Goal: Find specific page/section: Find specific page/section

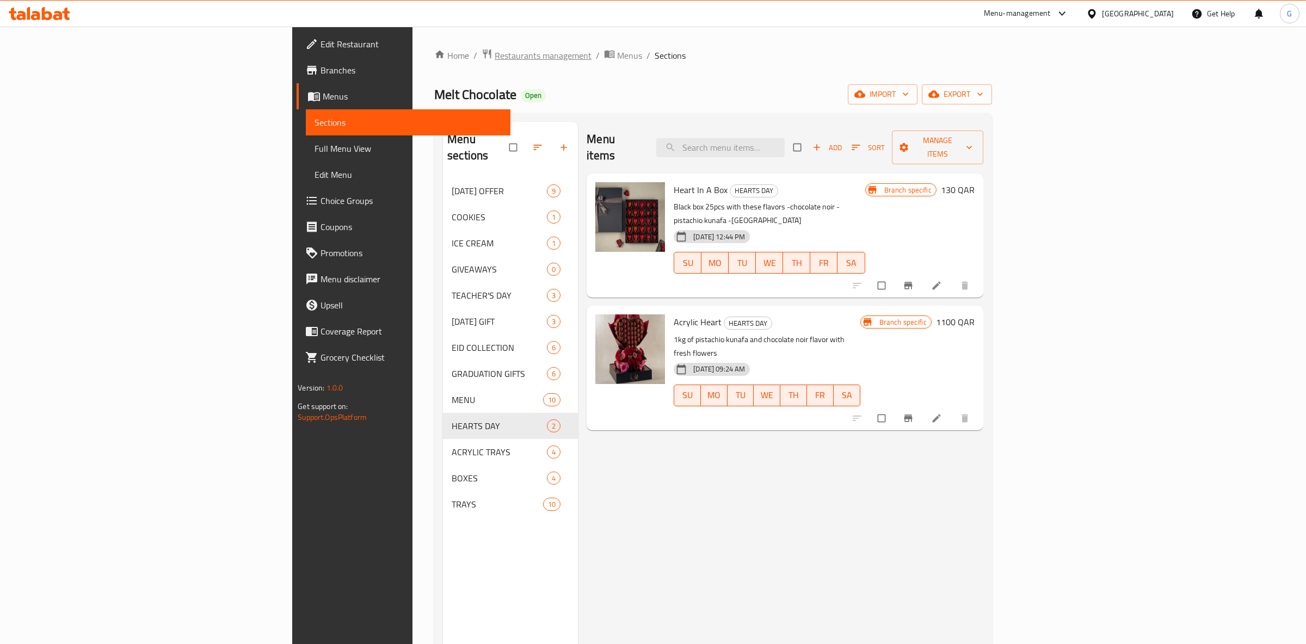
click at [495, 58] on span "Restaurants management" at bounding box center [543, 55] width 97 height 13
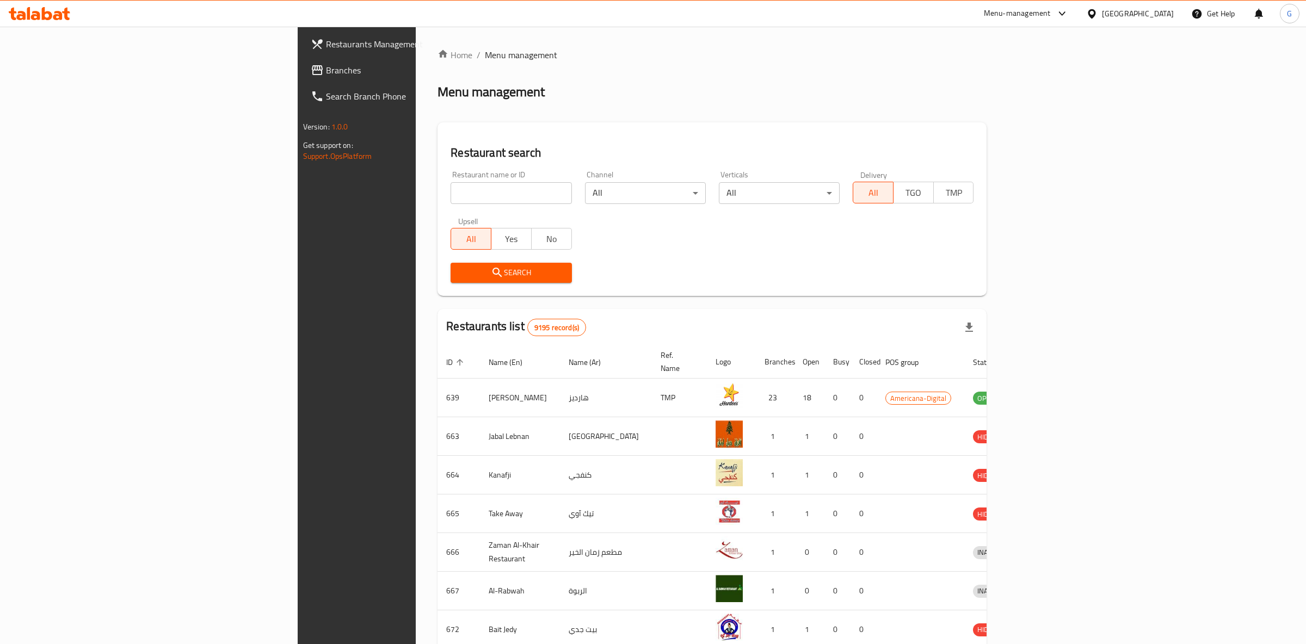
click at [450, 201] on input "search" at bounding box center [510, 193] width 121 height 22
paste input "Mozeiris Restaurant"
type input "Mozeiris Restaurant"
click button "Search" at bounding box center [510, 273] width 121 height 20
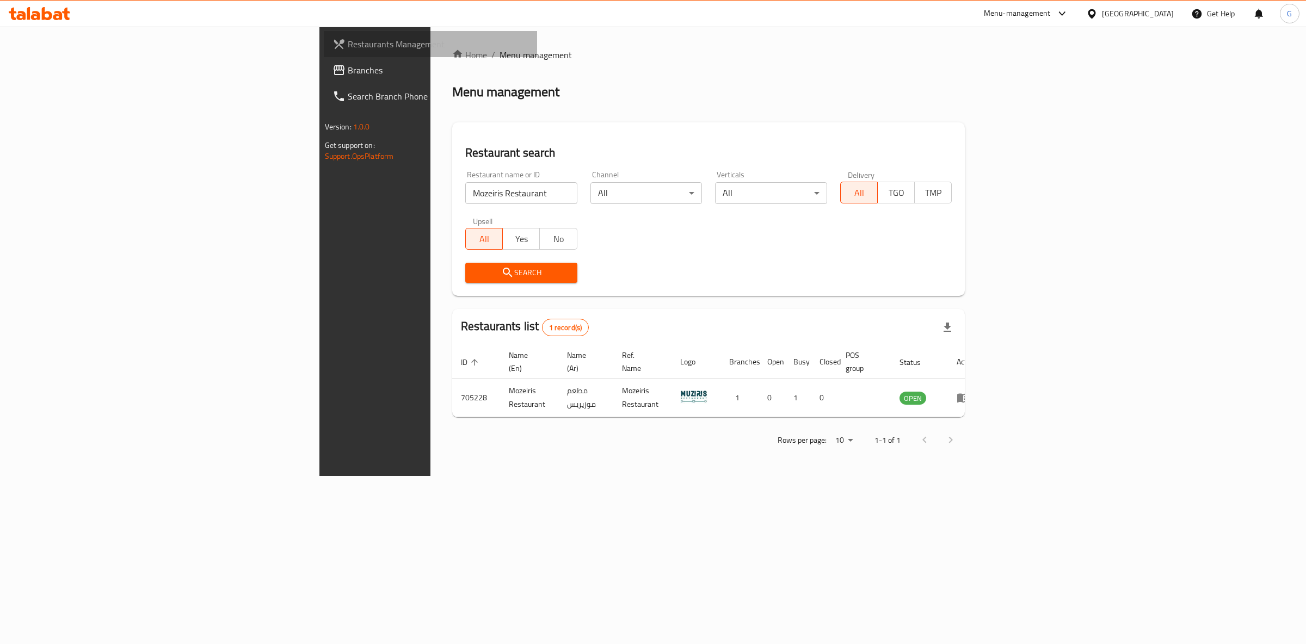
click at [348, 44] on span "Restaurants Management" at bounding box center [438, 44] width 181 height 13
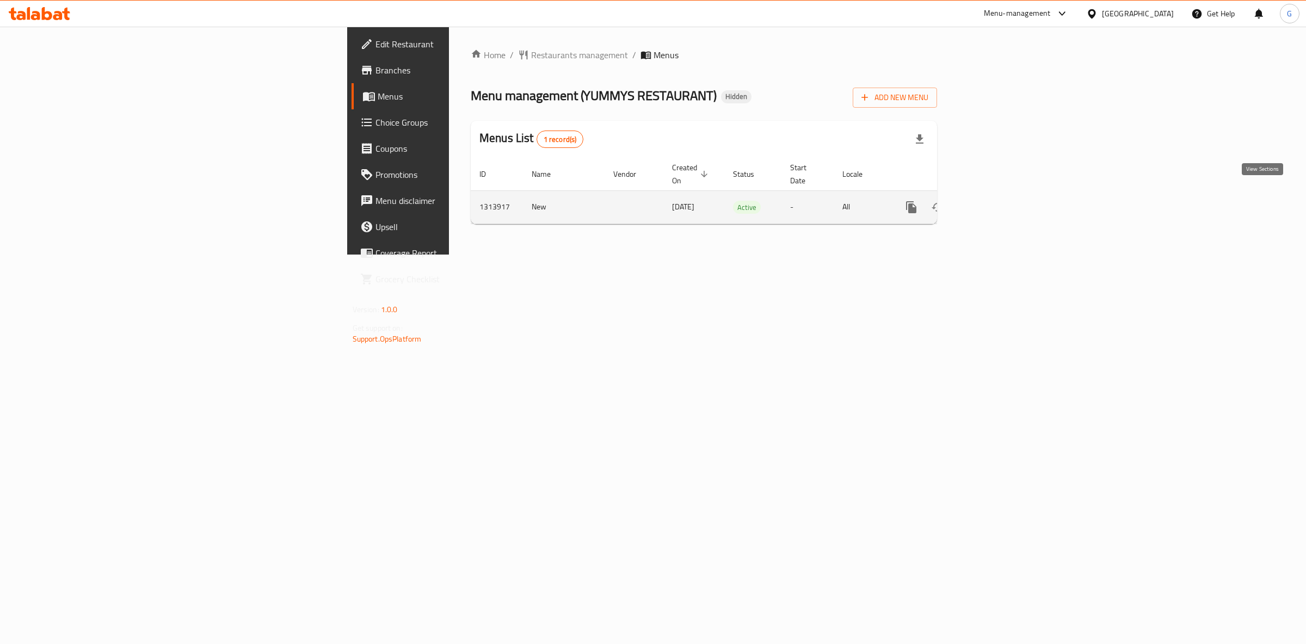
click at [1003, 203] on link "enhanced table" at bounding box center [990, 207] width 26 height 26
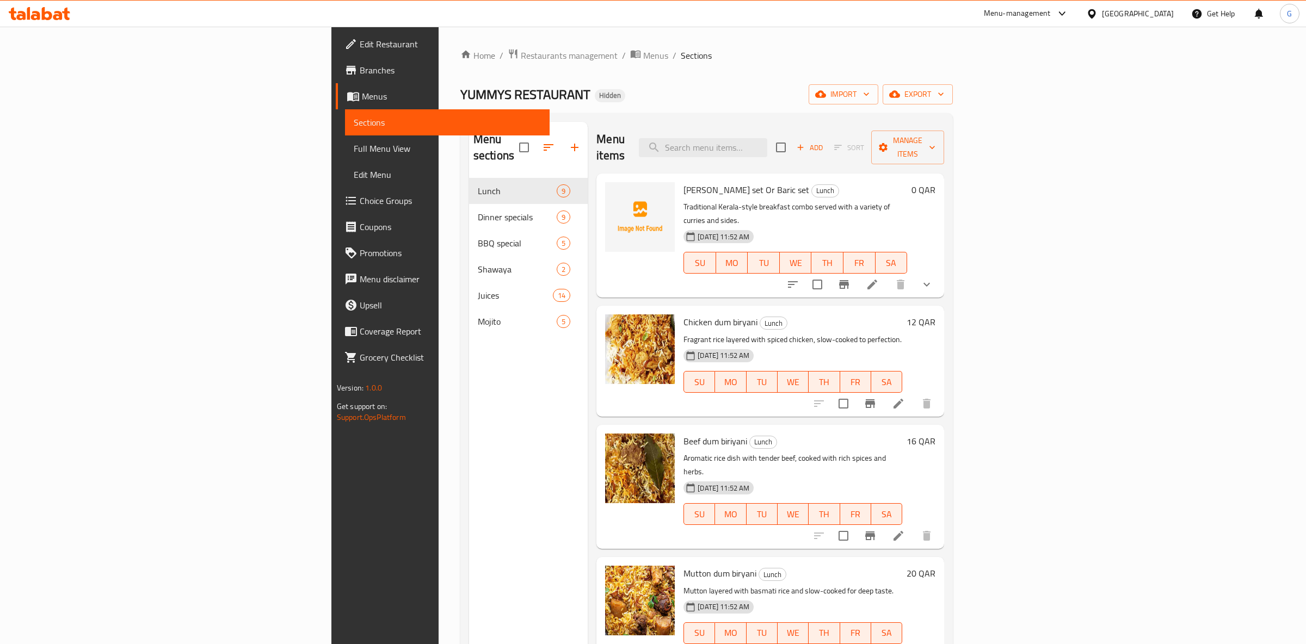
scroll to position [455, 0]
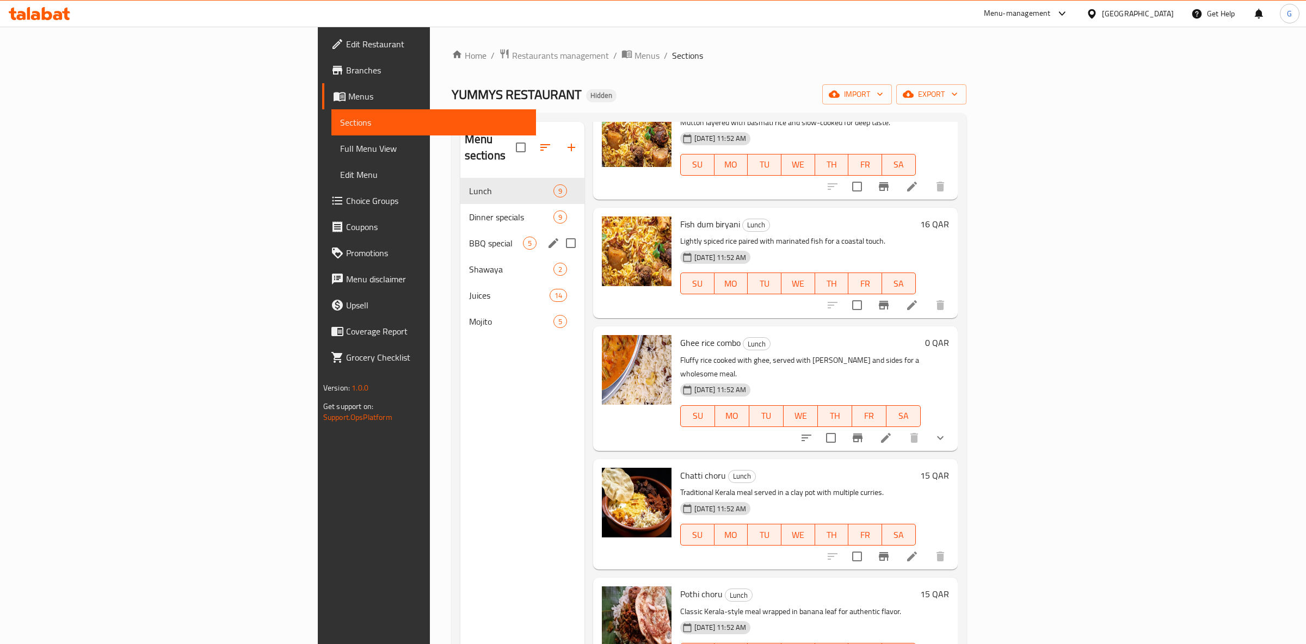
click at [460, 209] on div "Dinner specials 9" at bounding box center [522, 217] width 124 height 26
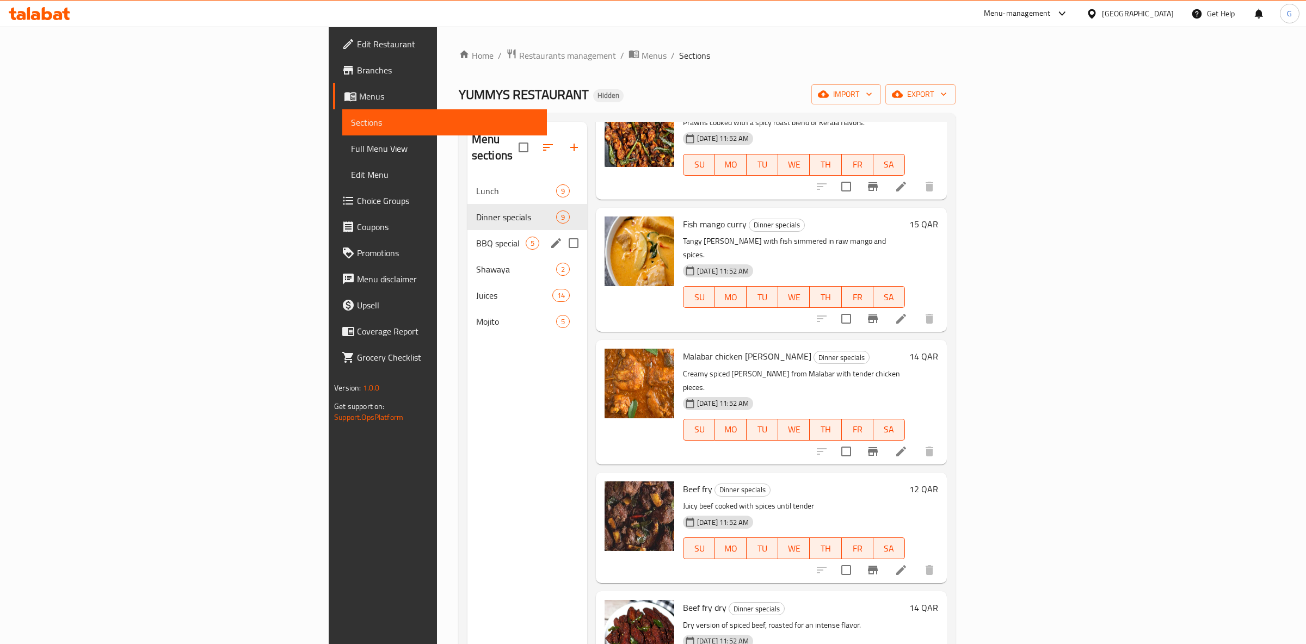
click at [476, 237] on span "BBQ special" at bounding box center [501, 243] width 50 height 13
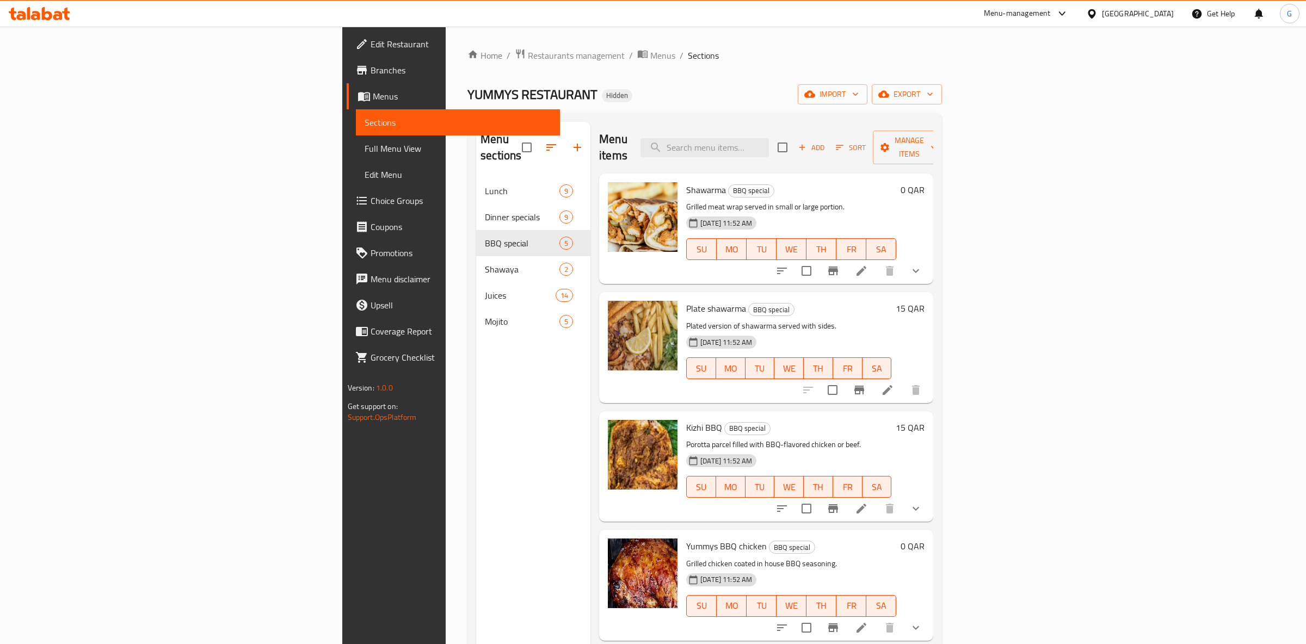
scroll to position [152, 0]
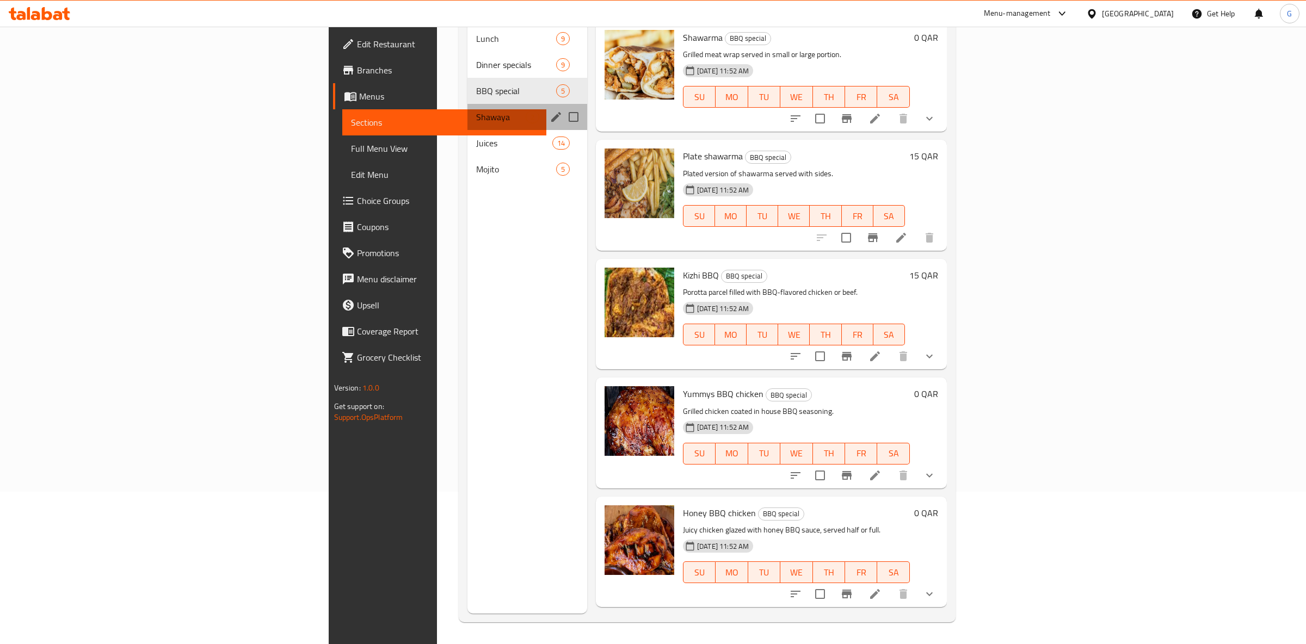
click at [467, 109] on div "Shawaya 2" at bounding box center [527, 117] width 120 height 26
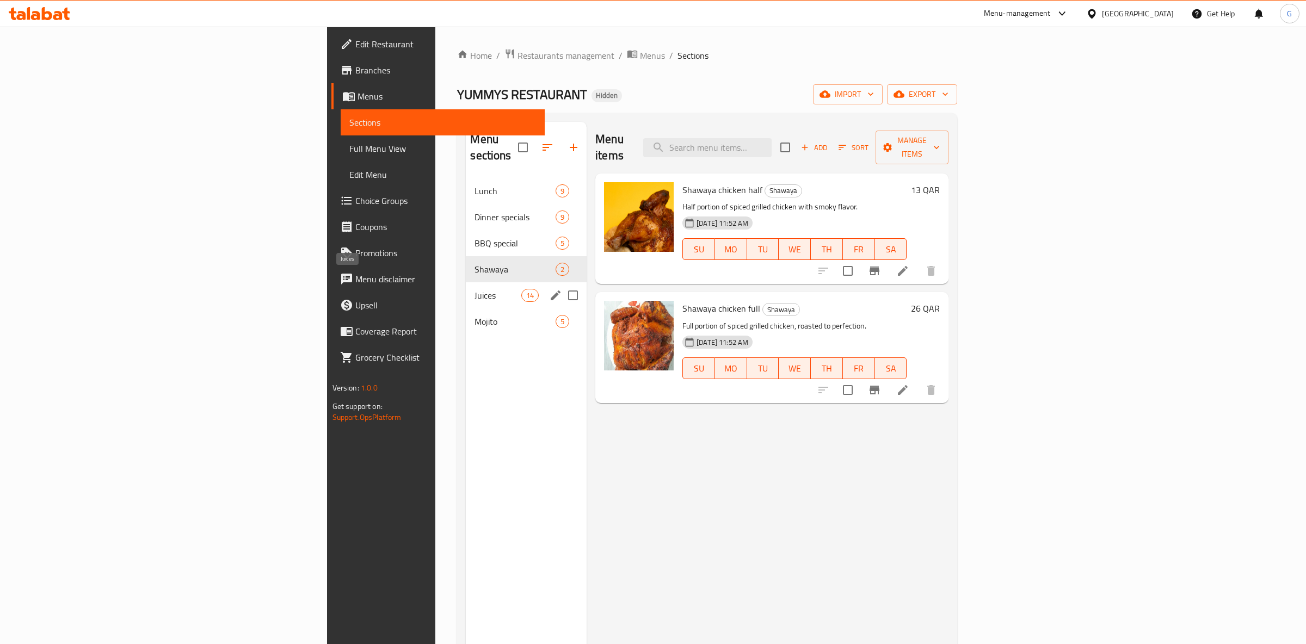
click at [474, 289] on span "Juices" at bounding box center [497, 295] width 46 height 13
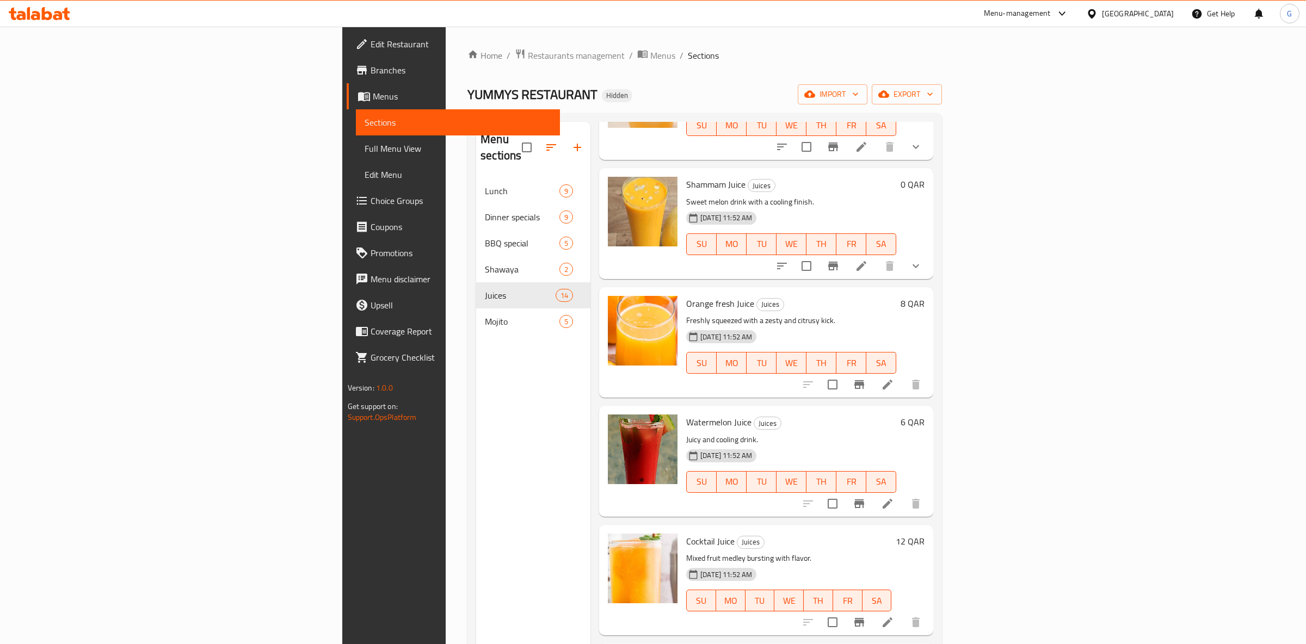
scroll to position [1051, 0]
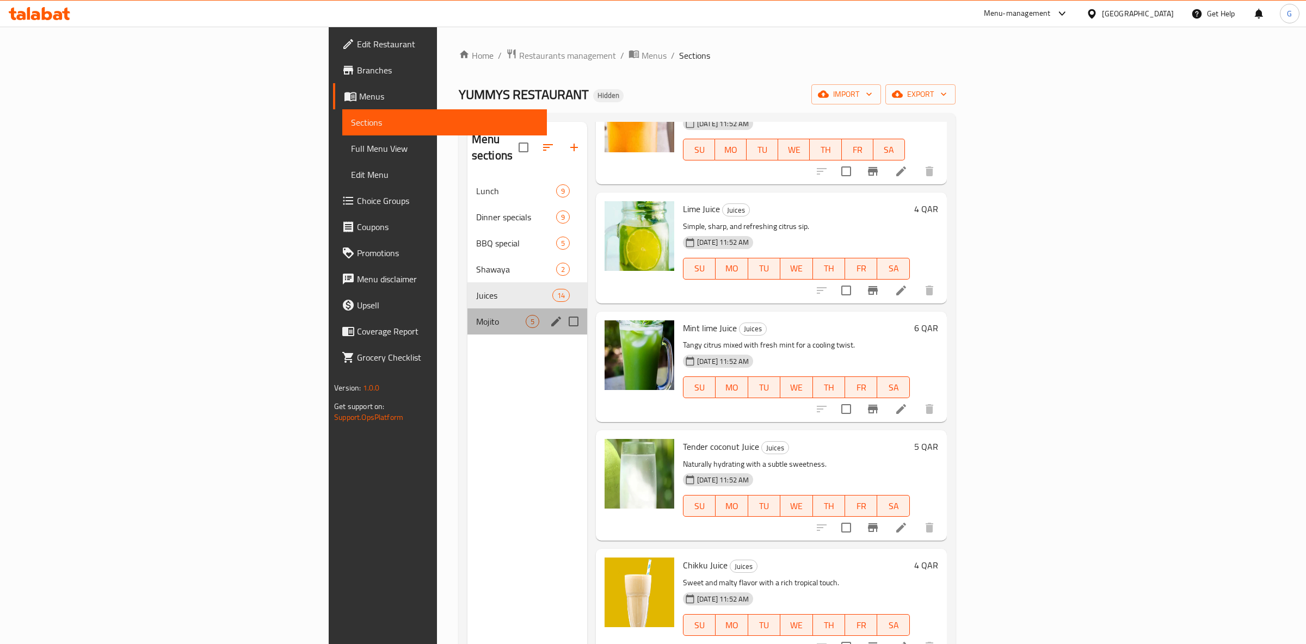
click at [467, 315] on div "Mojito 5" at bounding box center [527, 321] width 120 height 26
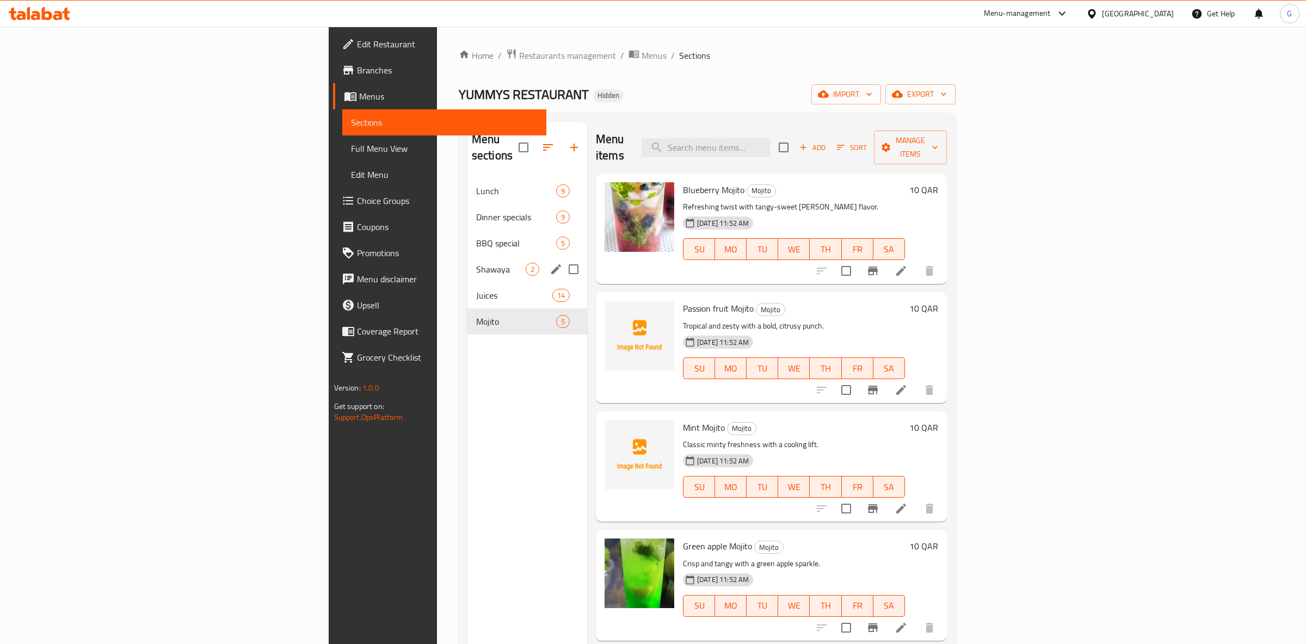
click at [467, 261] on div "Shawaya 2" at bounding box center [527, 269] width 120 height 26
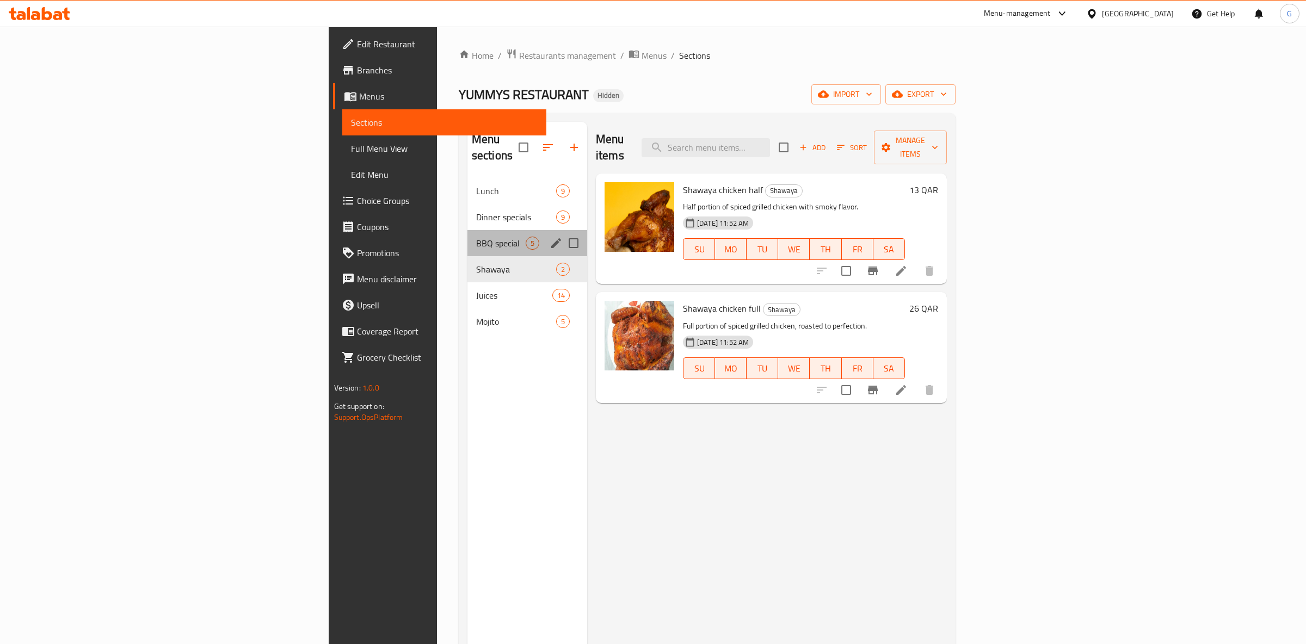
drag, startPoint x: 323, startPoint y: 214, endPoint x: 332, endPoint y: 195, distance: 20.9
click at [467, 214] on div "Lunch 9 Dinner specials 9 BBQ special 5 Shawaya 2 Juices 14 Mojito 5" at bounding box center [527, 256] width 120 height 157
click at [467, 204] on div "Dinner specials 9" at bounding box center [527, 217] width 120 height 26
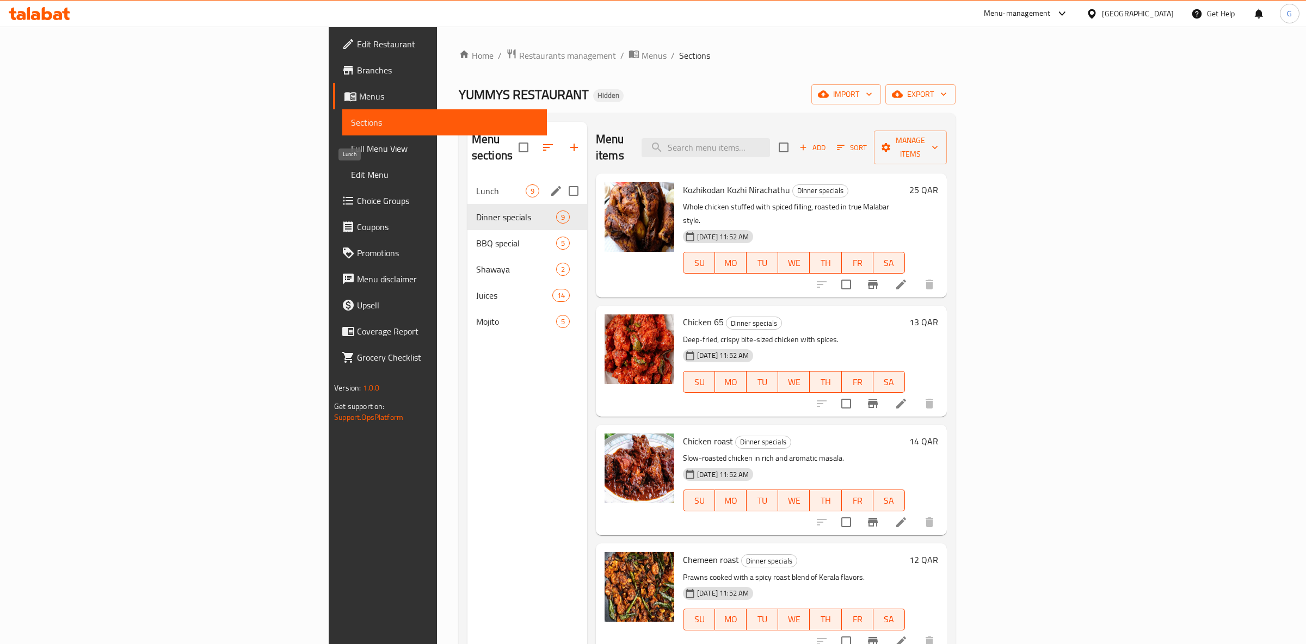
click at [476, 184] on span "Lunch" at bounding box center [501, 190] width 50 height 13
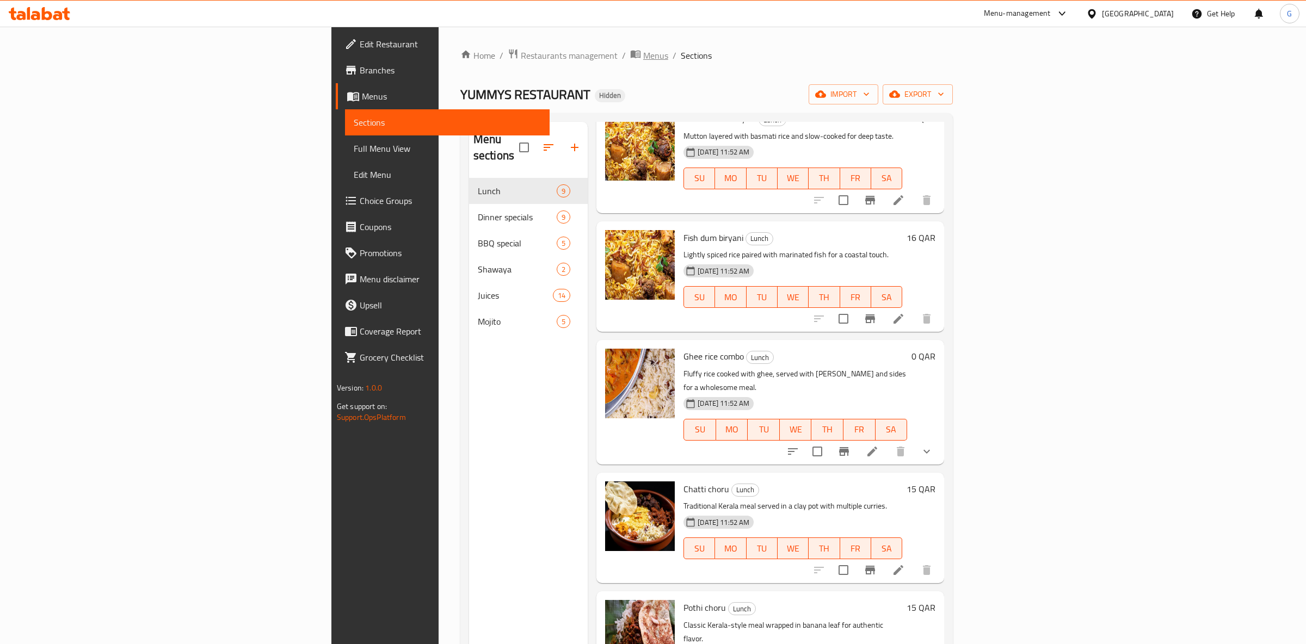
click at [643, 61] on span "Menus" at bounding box center [655, 55] width 25 height 13
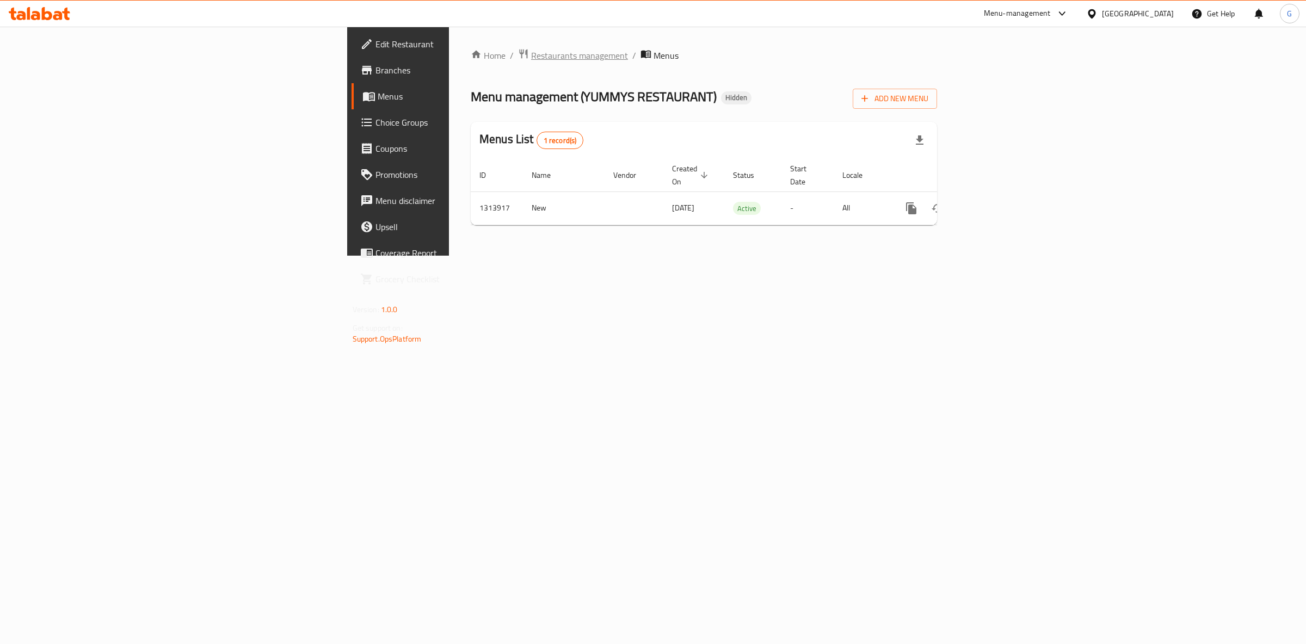
click at [531, 60] on span "Restaurants management" at bounding box center [579, 55] width 97 height 13
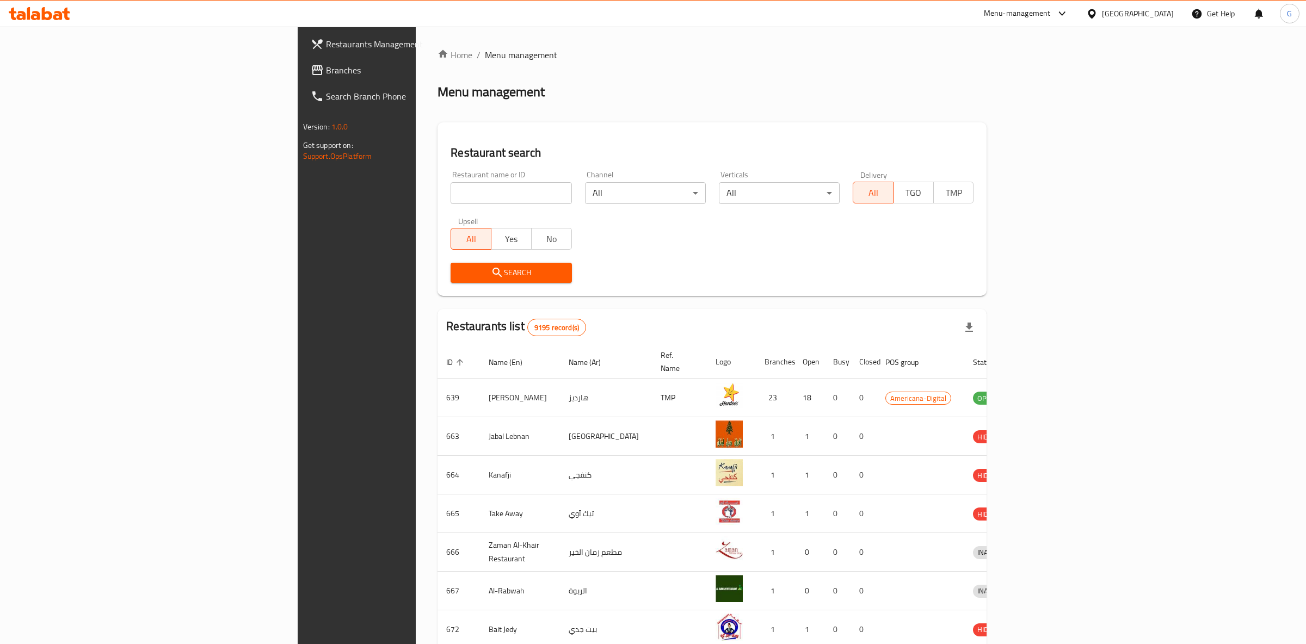
drag, startPoint x: 423, startPoint y: 209, endPoint x: 421, endPoint y: 201, distance: 9.0
click at [444, 209] on div "Restaurant name or ID Restaurant name or ID" at bounding box center [511, 187] width 134 height 46
click at [450, 201] on input "search" at bounding box center [510, 193] width 121 height 22
paste input "Kuttanadan Restaurant"
type input "Kuttanadan Restaurant"
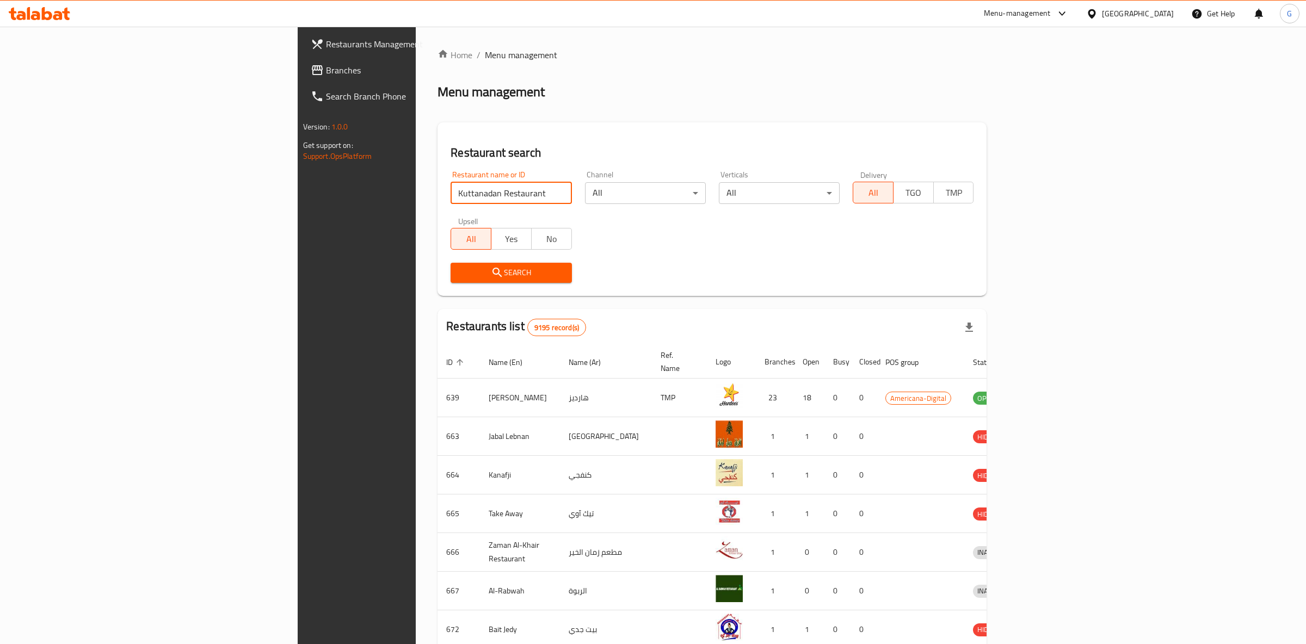
click button "Search" at bounding box center [510, 273] width 121 height 20
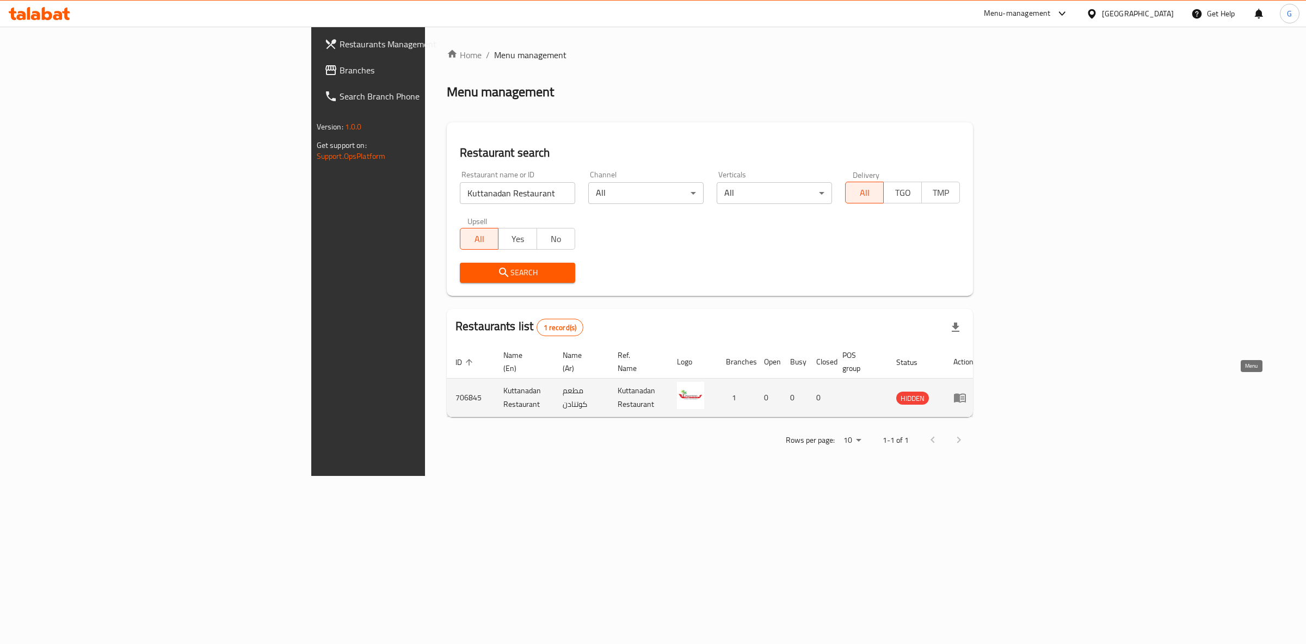
click at [966, 391] on icon "enhanced table" at bounding box center [959, 397] width 13 height 13
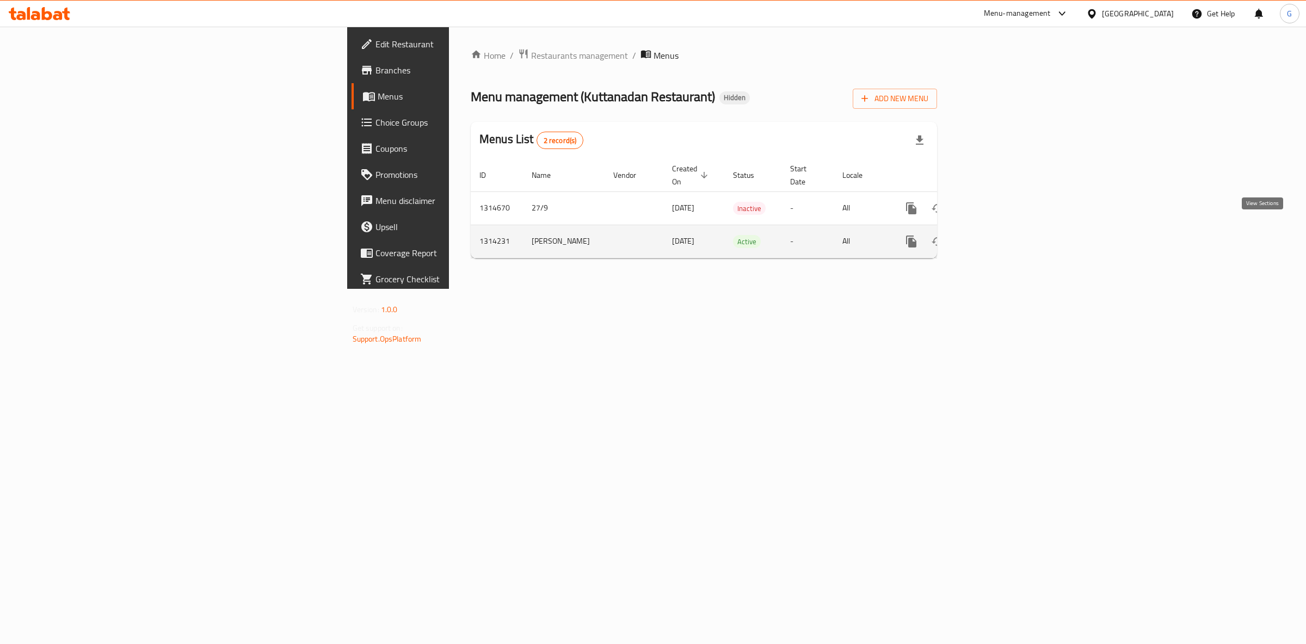
click at [996, 235] on icon "enhanced table" at bounding box center [989, 241] width 13 height 13
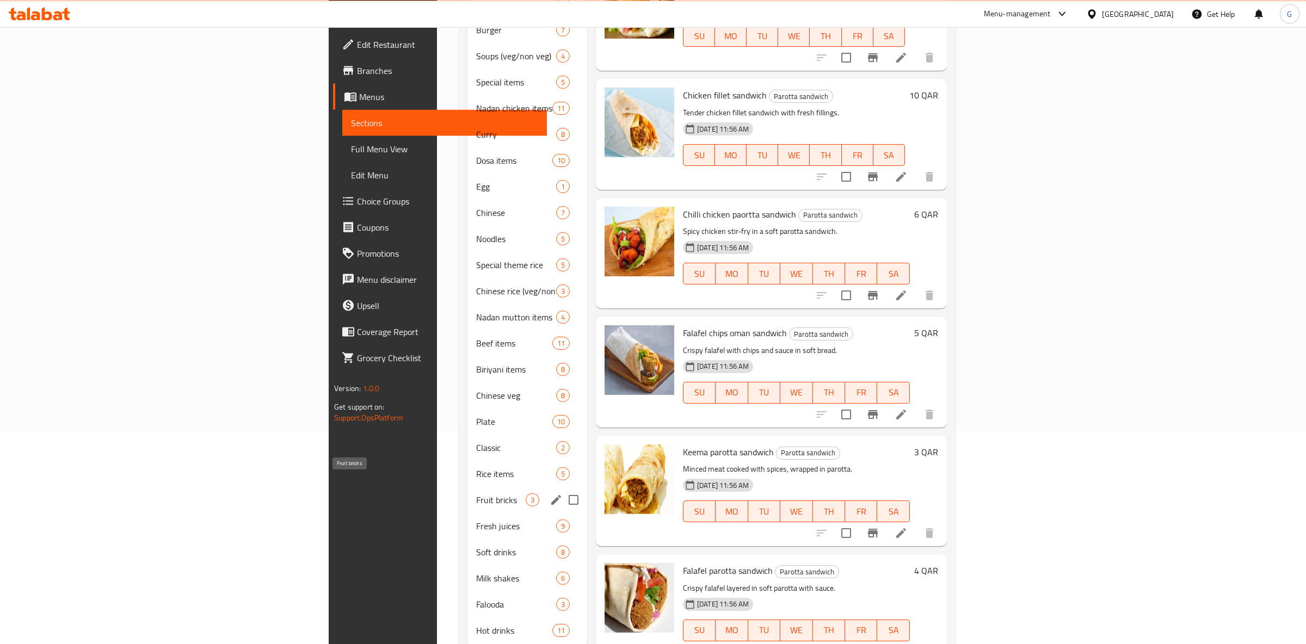
scroll to position [3, 0]
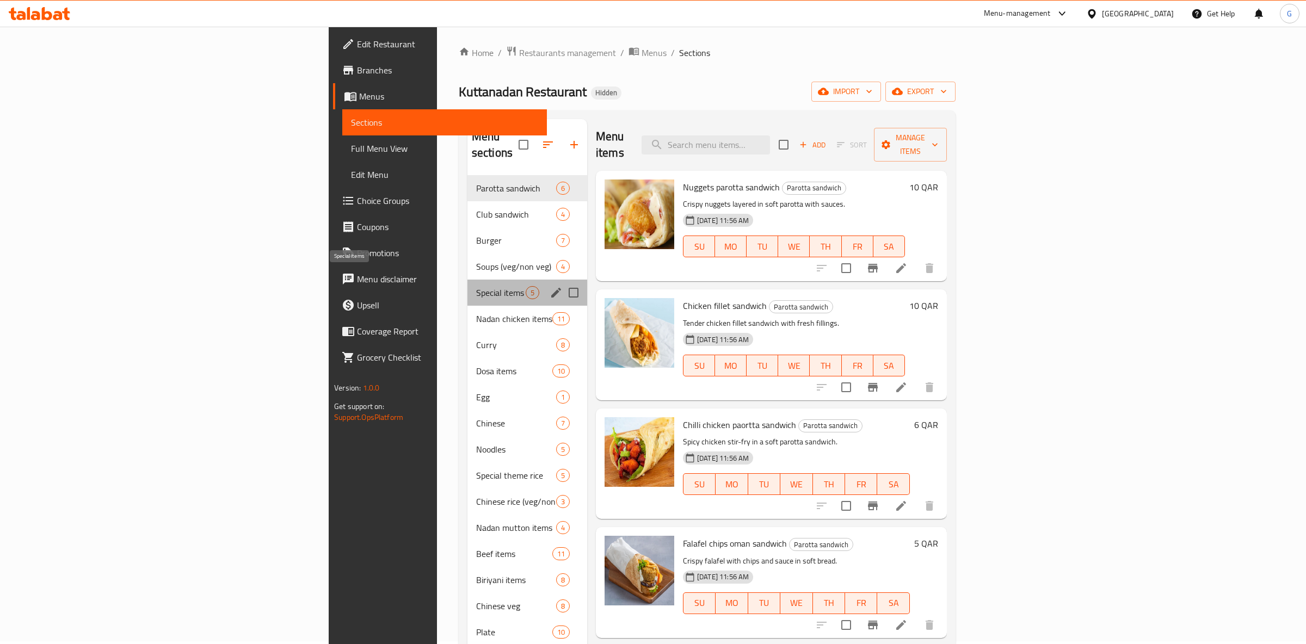
click at [476, 286] on span "Special items" at bounding box center [501, 292] width 50 height 13
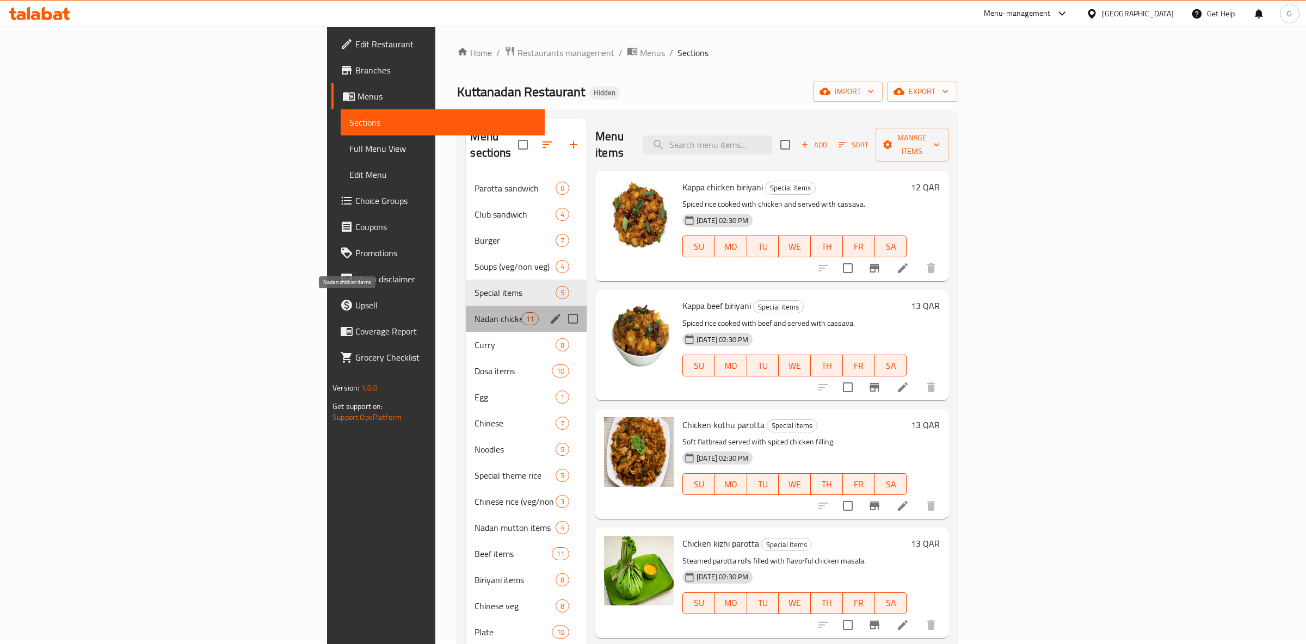
click at [474, 312] on span "Nadan chicken items" at bounding box center [497, 318] width 46 height 13
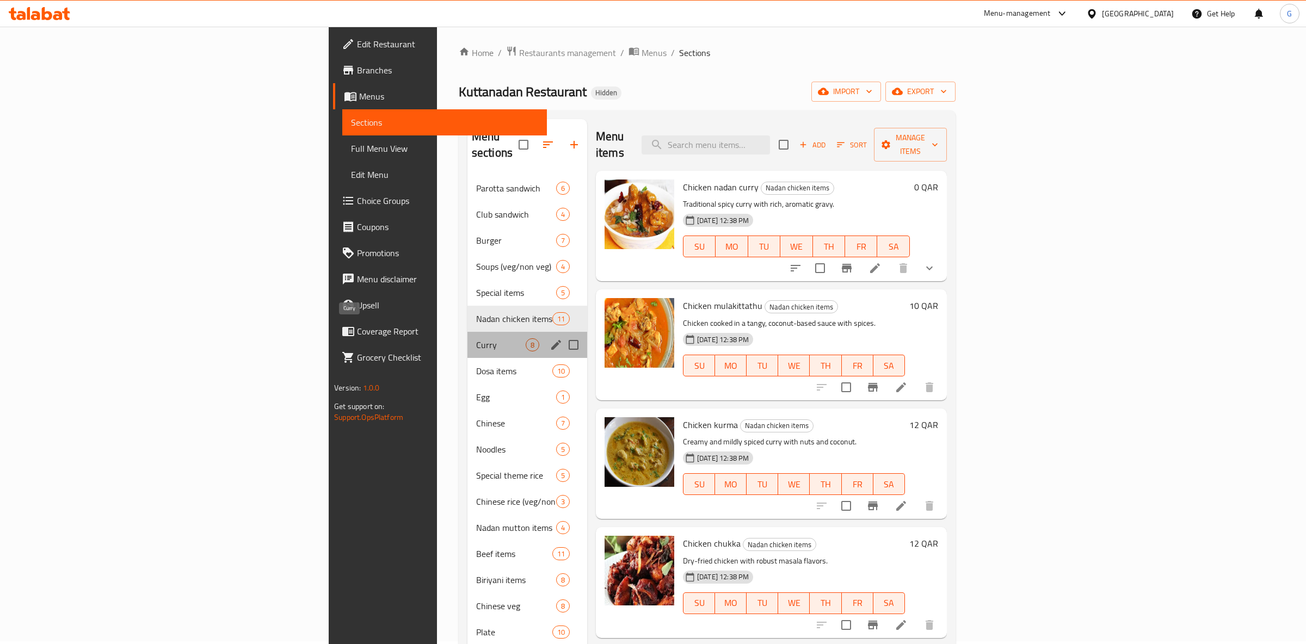
click at [476, 338] on span "Curry" at bounding box center [501, 344] width 50 height 13
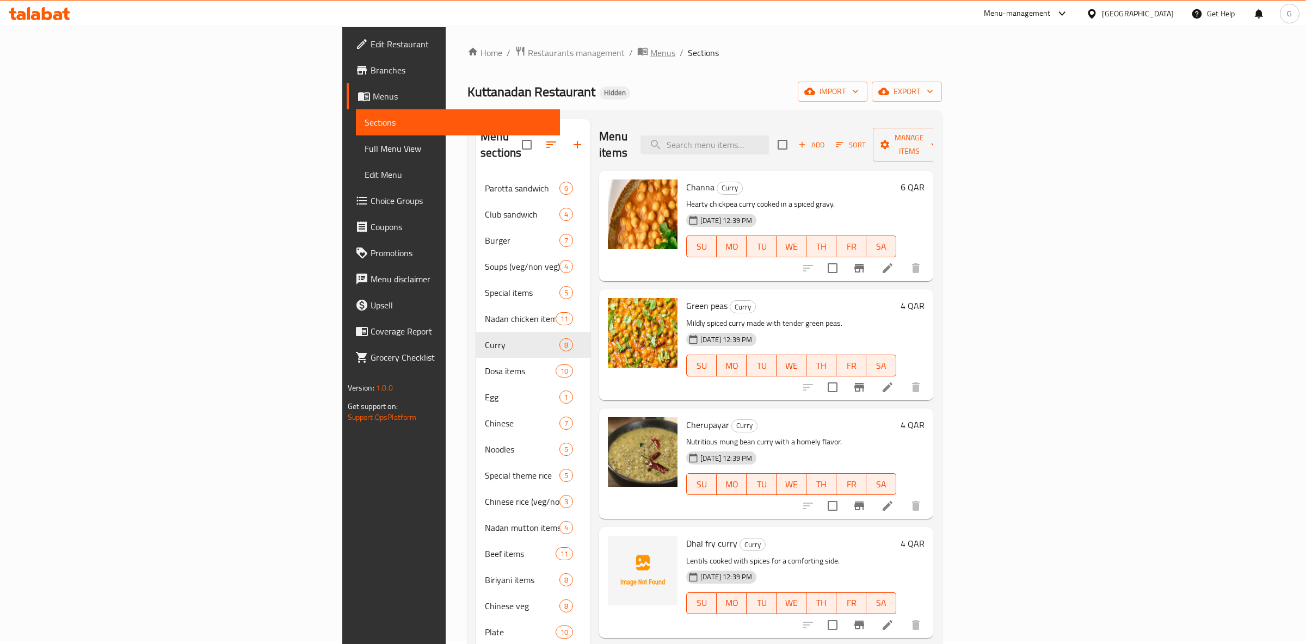
click at [650, 47] on span "Menus" at bounding box center [662, 52] width 25 height 13
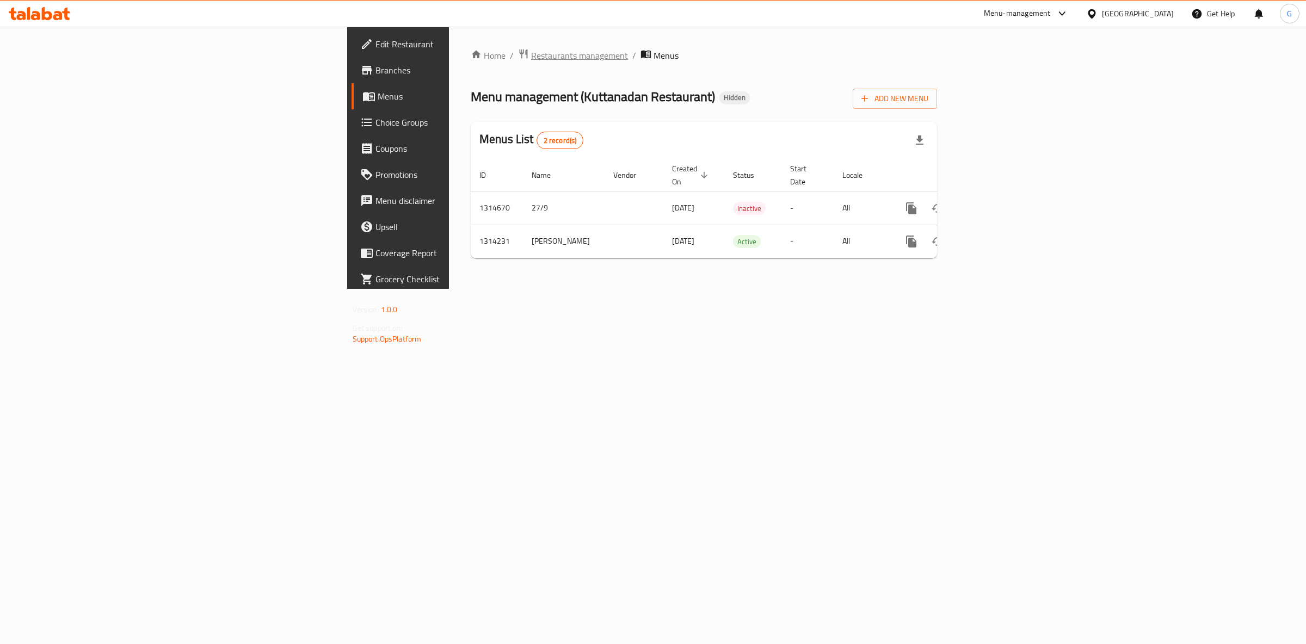
click at [531, 51] on span "Restaurants management" at bounding box center [579, 55] width 97 height 13
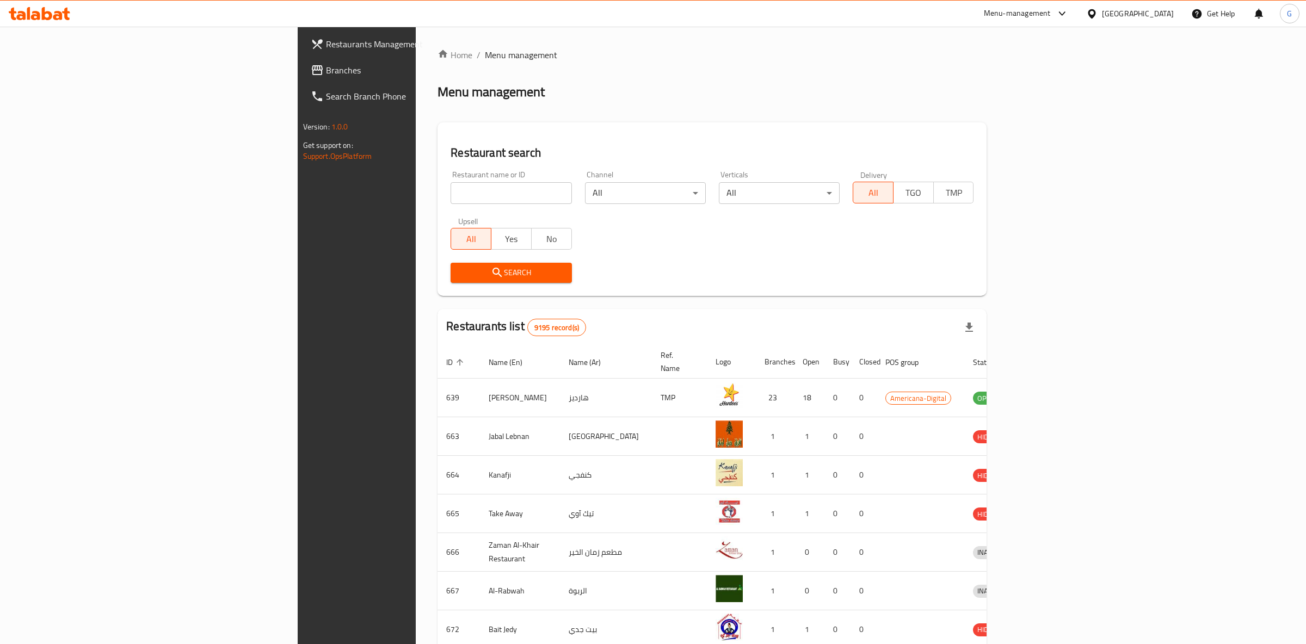
click at [450, 202] on input "search" at bounding box center [510, 193] width 121 height 22
paste input "Kuttanadan Restaurant"
type input "Kuttanadan Restaurant"
click button "Search" at bounding box center [510, 273] width 121 height 20
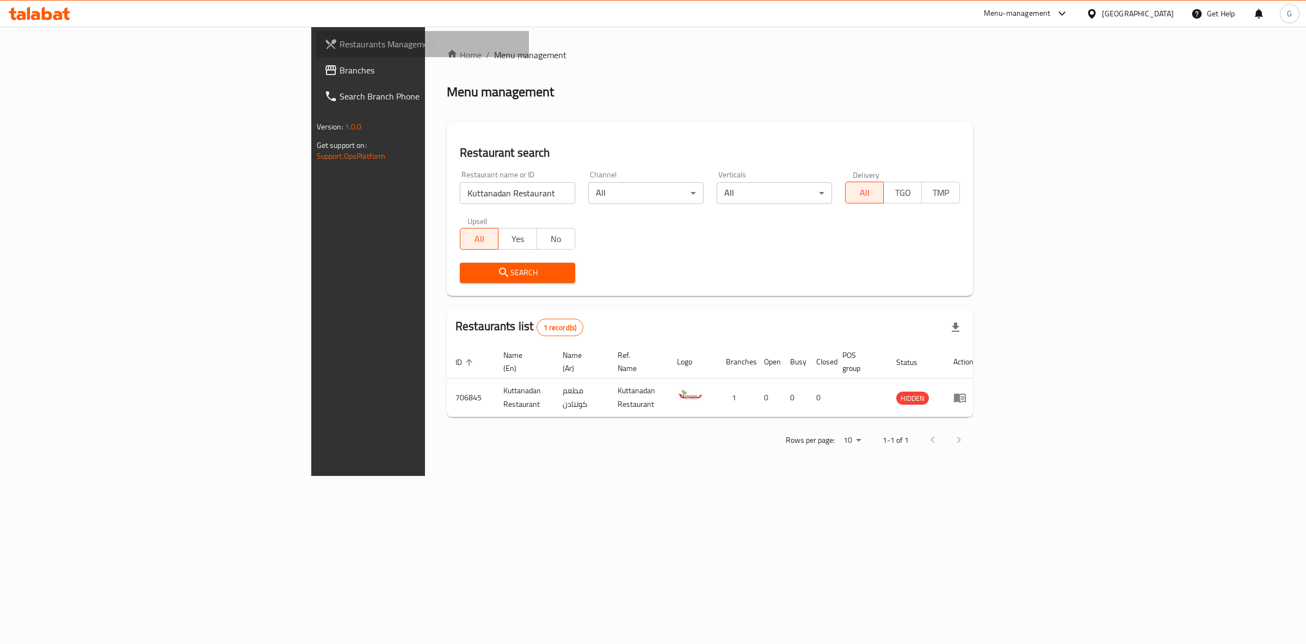
click at [316, 35] on link "Restaurants Management" at bounding box center [423, 44] width 214 height 26
